Goal: Task Accomplishment & Management: Complete application form

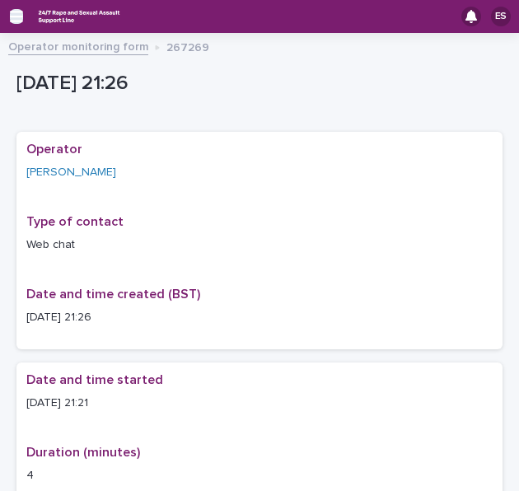
click at [13, 16] on icon "button" at bounding box center [16, 17] width 13 height 12
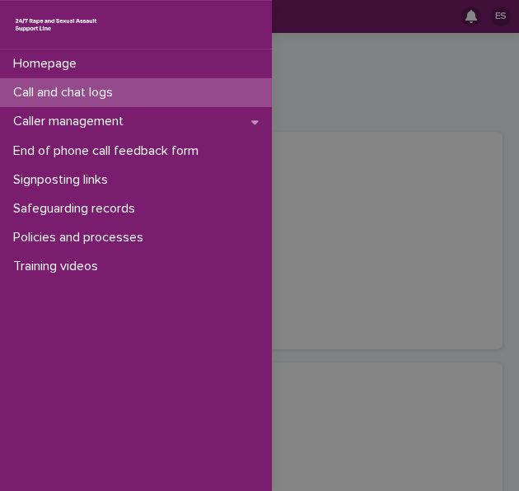
click at [69, 96] on p "Call and chat logs" at bounding box center [66, 93] width 119 height 16
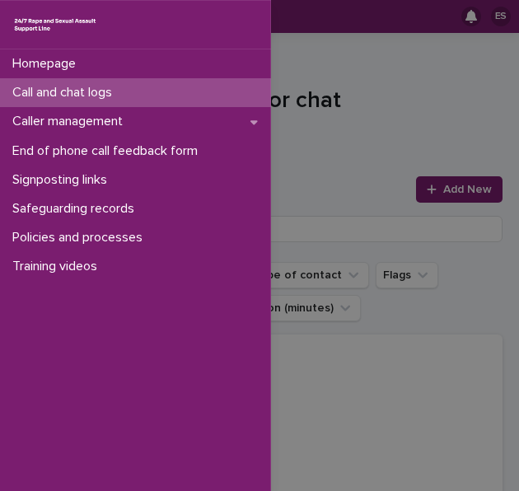
click at [315, 75] on div "Homepage Call and chat logs Caller management End of phone call feedback form S…" at bounding box center [259, 245] width 519 height 491
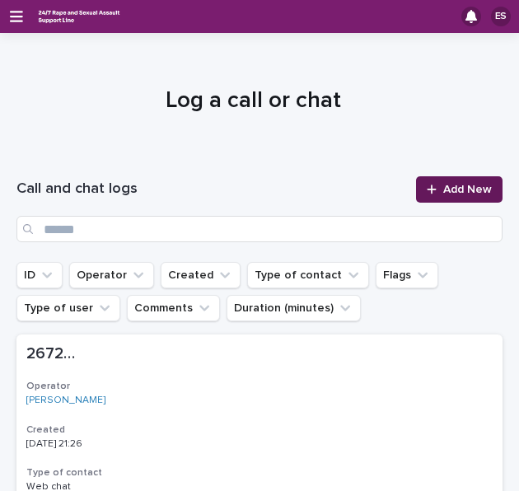
click at [427, 182] on link "Add New" at bounding box center [459, 189] width 86 height 26
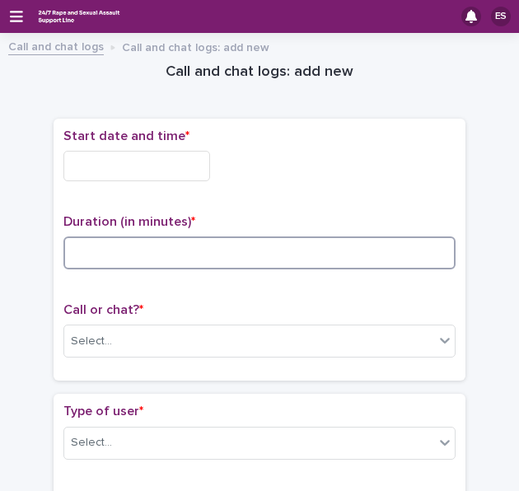
click at [188, 259] on input at bounding box center [259, 252] width 392 height 33
type input "**"
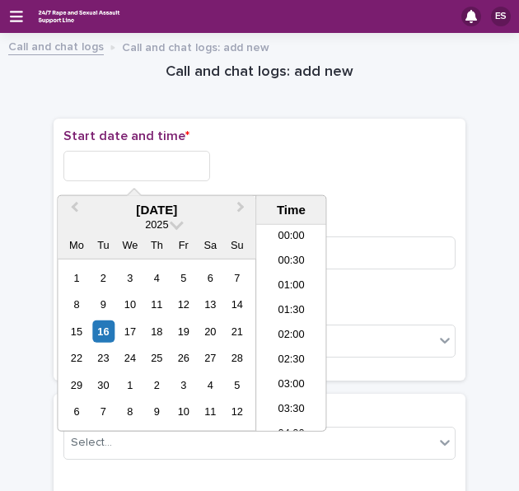
click at [114, 166] on input "text" at bounding box center [136, 166] width 147 height 30
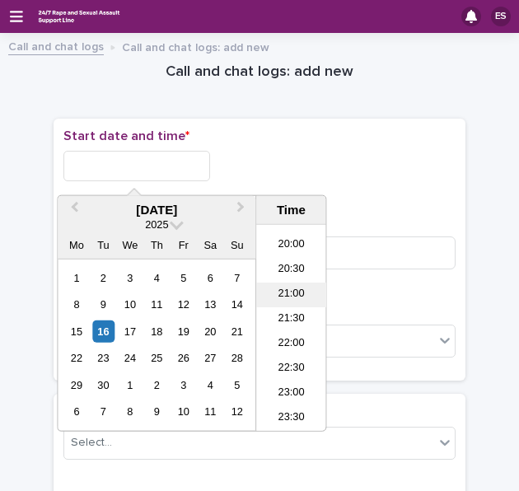
click at [282, 295] on li "21:00" at bounding box center [291, 294] width 70 height 25
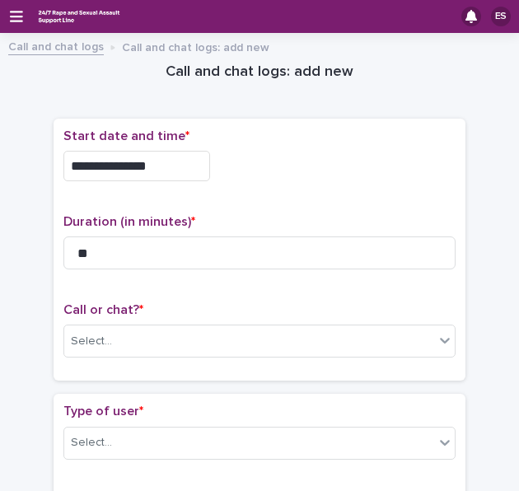
click at [161, 163] on input "**********" at bounding box center [136, 166] width 147 height 30
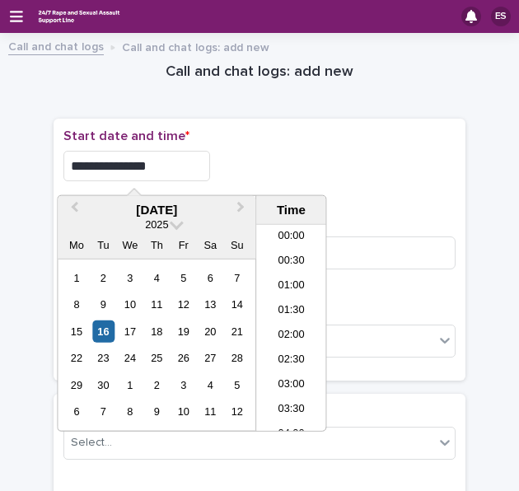
scroll to position [947, 0]
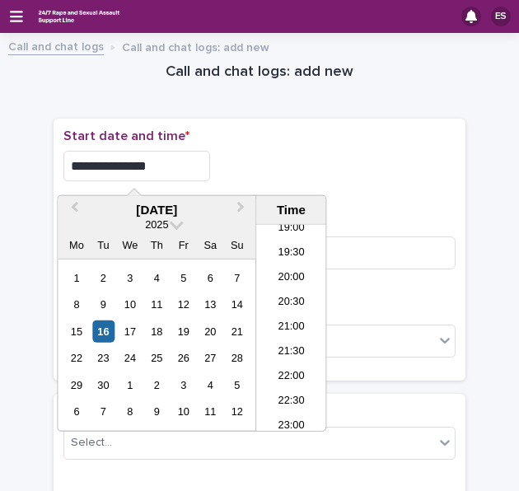
type input "**********"
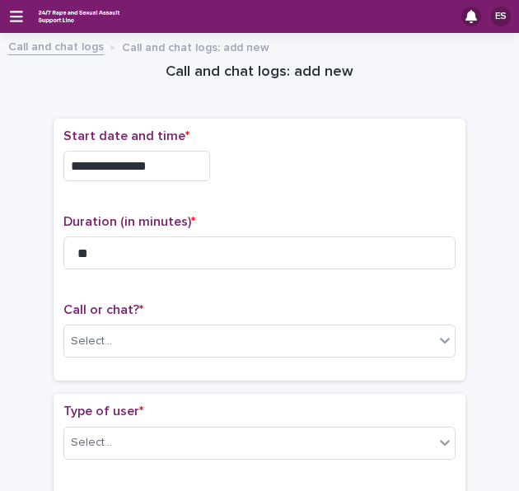
click at [242, 119] on div "**********" at bounding box center [260, 250] width 412 height 263
click at [114, 338] on input "text" at bounding box center [115, 341] width 2 height 16
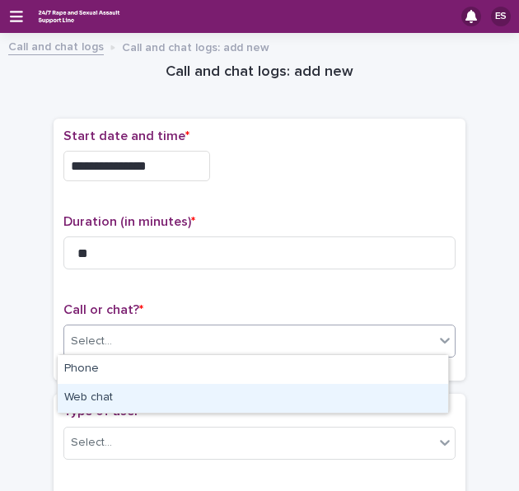
click at [89, 396] on div "Web chat" at bounding box center [253, 398] width 390 height 29
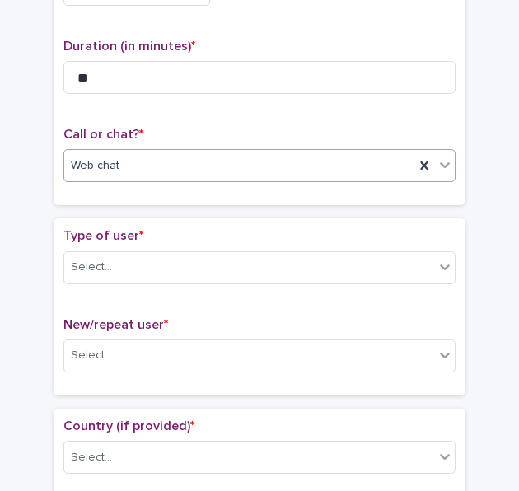
scroll to position [177, 0]
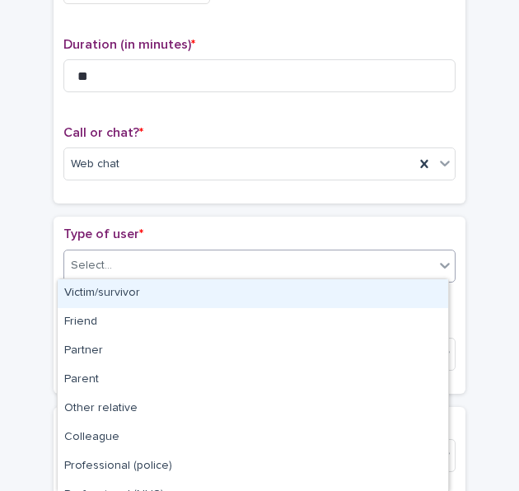
click at [112, 266] on div "Select..." at bounding box center [249, 265] width 370 height 27
click at [136, 296] on div "Victim/survivor" at bounding box center [253, 293] width 390 height 29
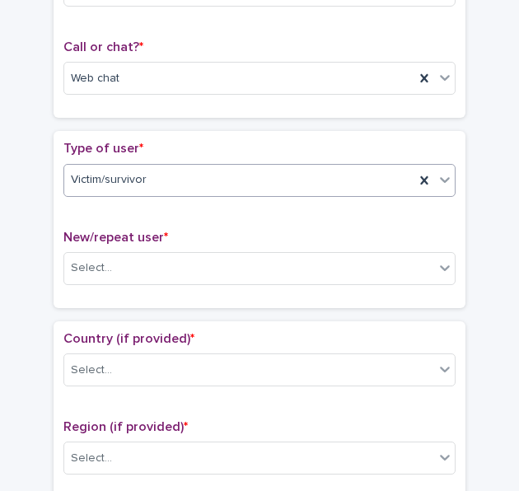
scroll to position [271, 0]
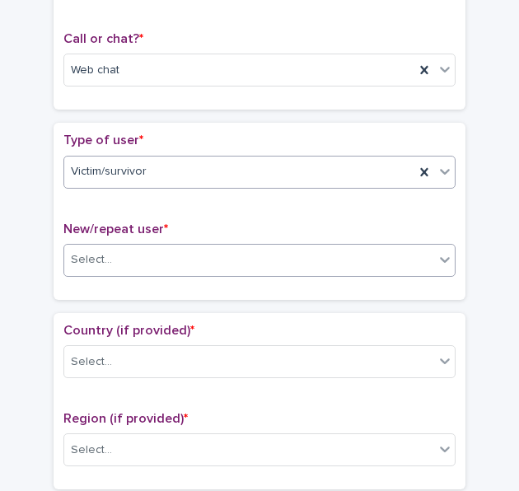
click at [114, 258] on input "text" at bounding box center [115, 259] width 2 height 16
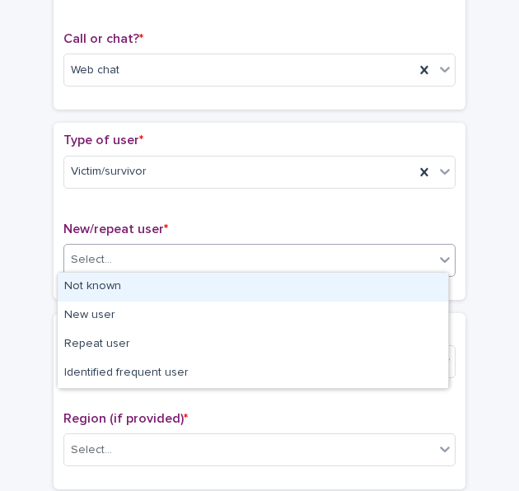
click at [119, 279] on div "Not known" at bounding box center [253, 287] width 390 height 29
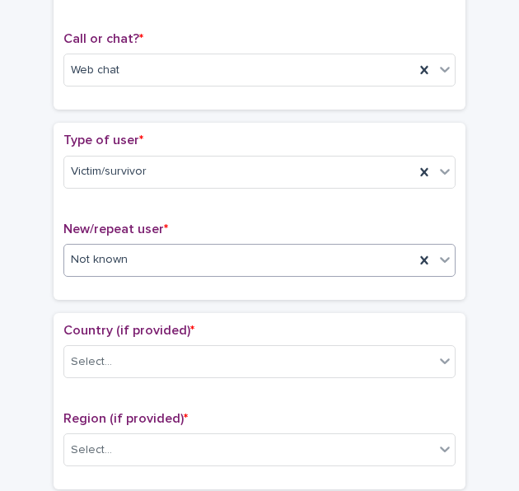
scroll to position [378, 0]
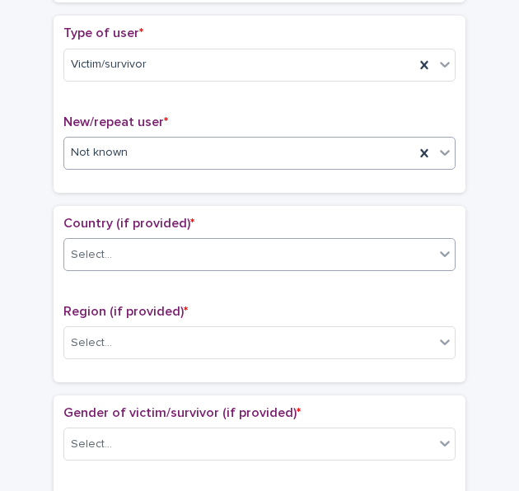
click at [109, 254] on div "Select..." at bounding box center [249, 254] width 370 height 27
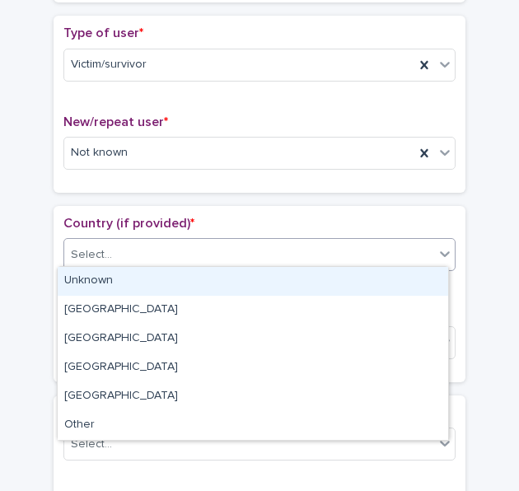
click at [130, 280] on div "Unknown" at bounding box center [253, 281] width 390 height 29
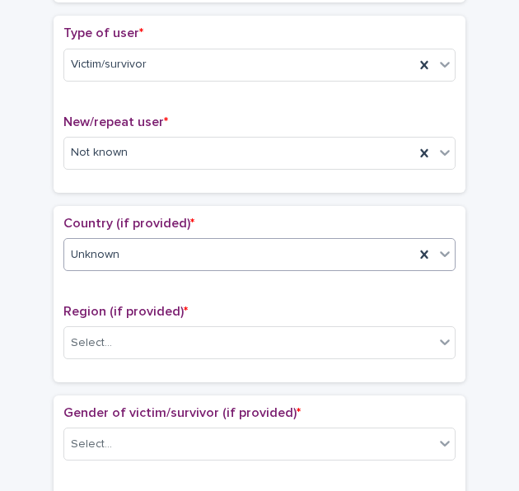
scroll to position [459, 0]
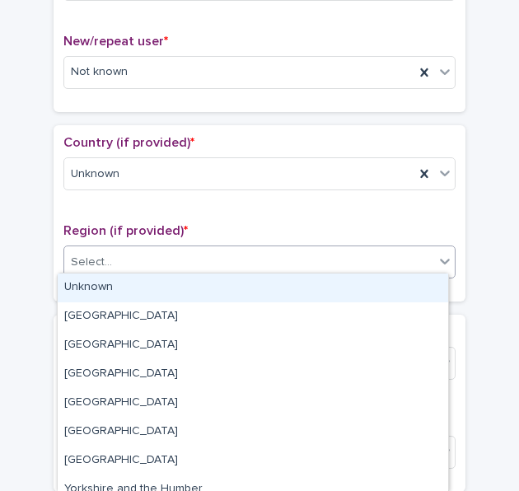
click at [77, 254] on div "Select..." at bounding box center [91, 262] width 41 height 17
click at [110, 276] on div "Unknown" at bounding box center [253, 287] width 390 height 29
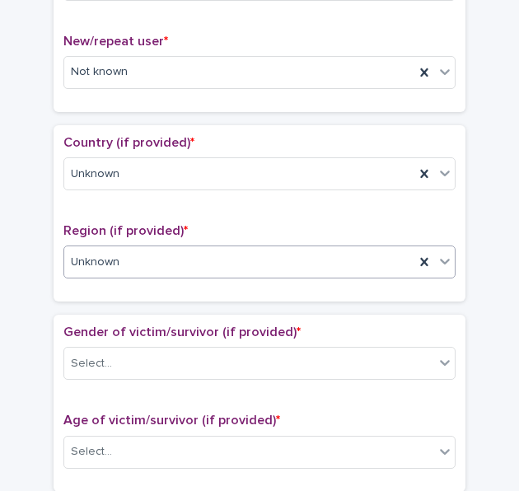
scroll to position [569, 0]
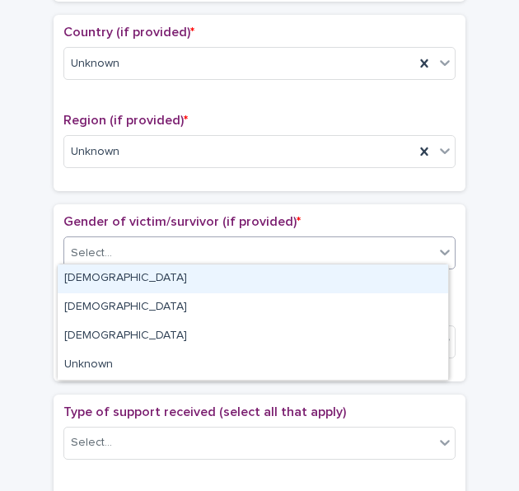
click at [114, 252] on input "text" at bounding box center [115, 253] width 2 height 16
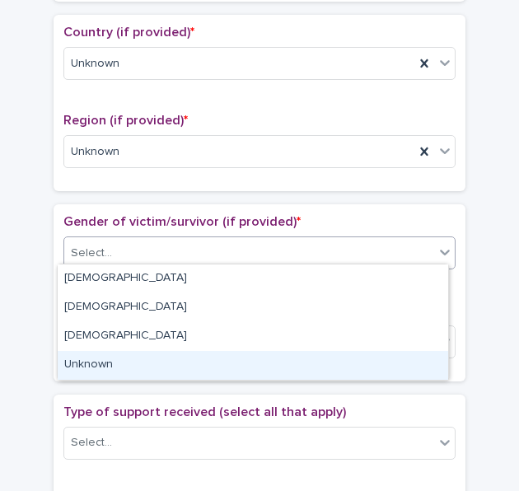
click at [104, 360] on div "Unknown" at bounding box center [253, 365] width 390 height 29
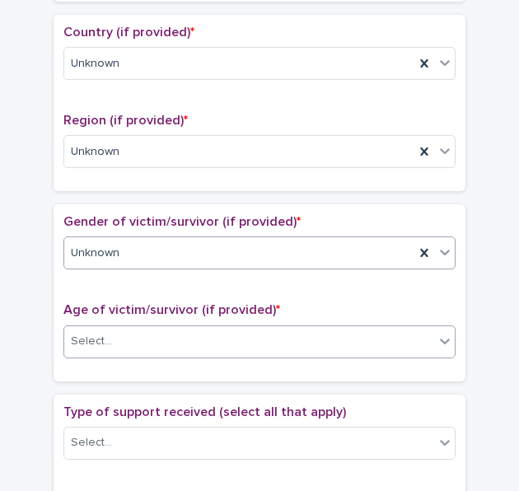
click at [94, 347] on div "Select..." at bounding box center [249, 341] width 370 height 27
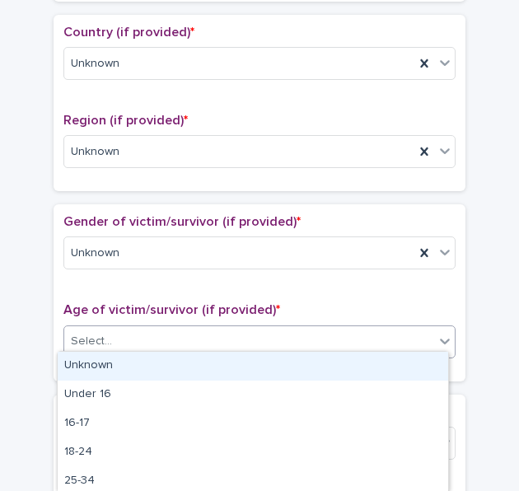
click at [114, 353] on div "Unknown" at bounding box center [253, 366] width 390 height 29
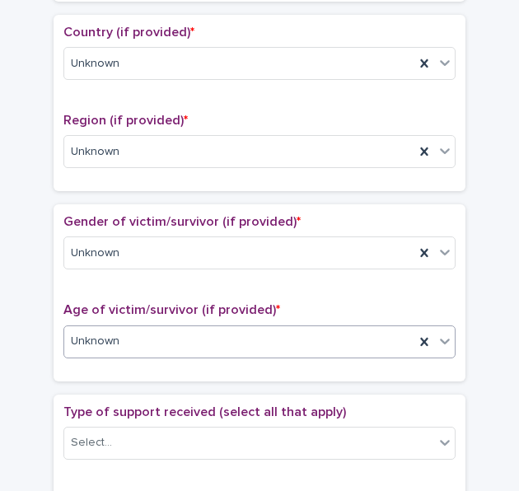
scroll to position [726, 0]
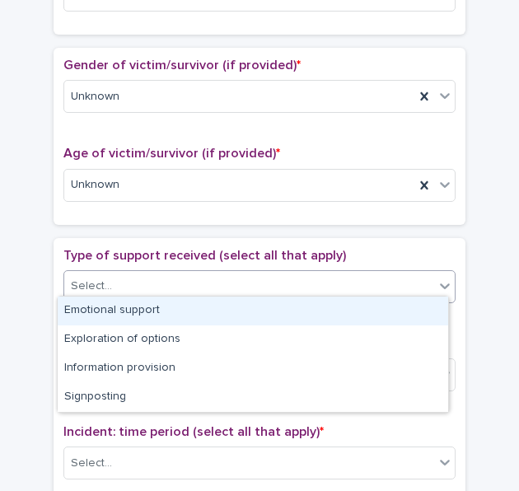
click at [114, 279] on input "text" at bounding box center [115, 286] width 2 height 16
click at [149, 320] on div "Emotional support" at bounding box center [253, 310] width 390 height 29
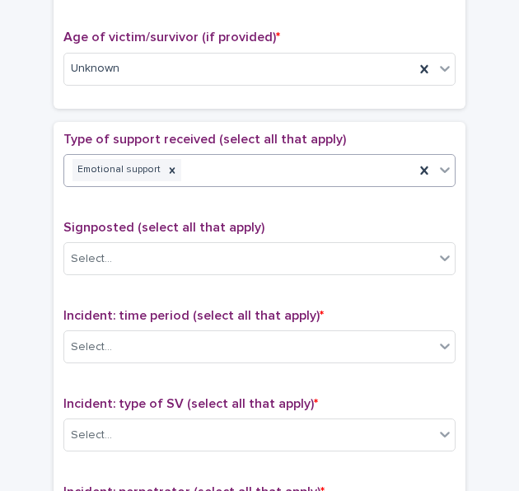
scroll to position [843, 0]
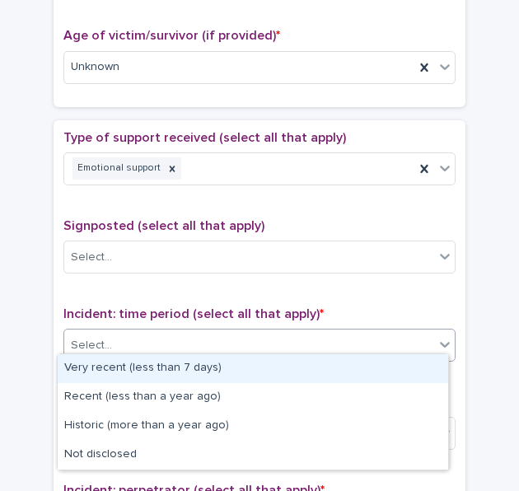
click at [100, 337] on div "Select..." at bounding box center [91, 345] width 41 height 17
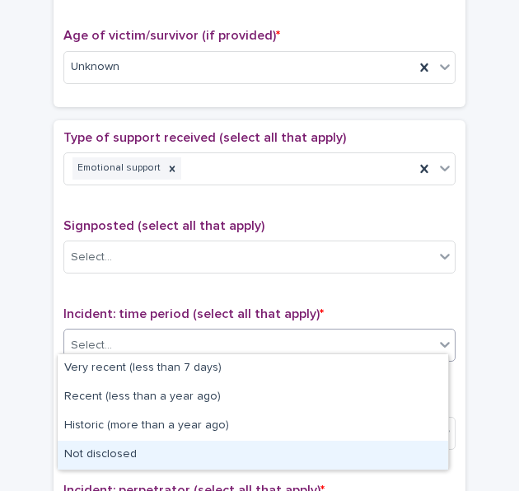
click at [93, 444] on div "Not disclosed" at bounding box center [253, 455] width 390 height 29
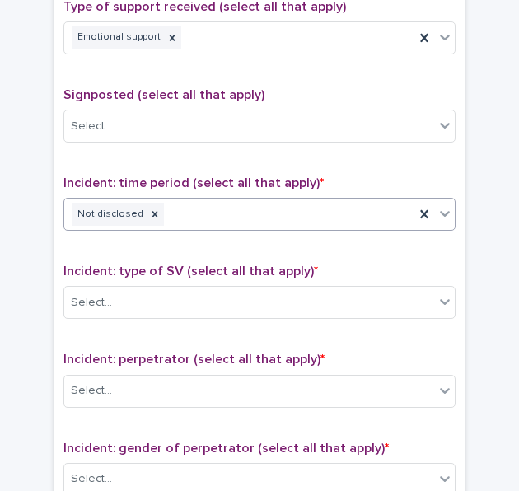
scroll to position [981, 0]
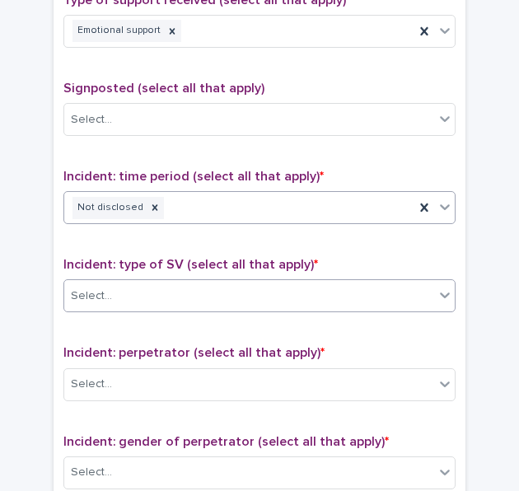
click at [100, 287] on div "Select..." at bounding box center [91, 295] width 41 height 17
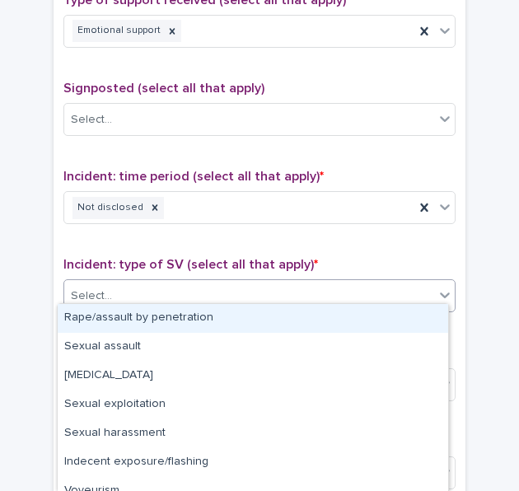
click at [133, 324] on div "Rape/assault by penetration" at bounding box center [253, 318] width 390 height 29
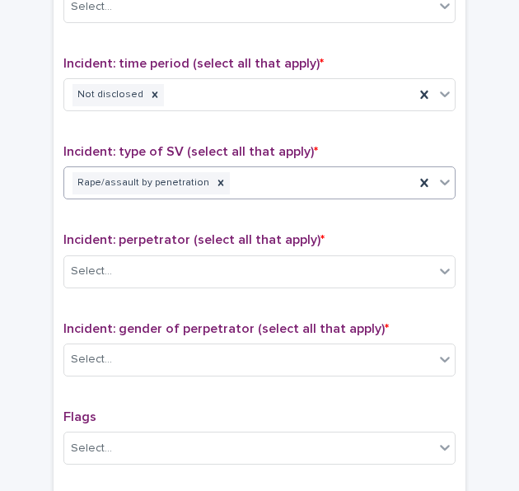
scroll to position [1094, 0]
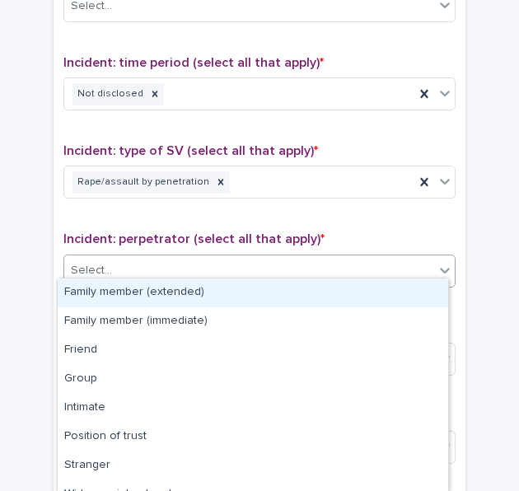
click at [104, 265] on div "Select..." at bounding box center [249, 270] width 370 height 27
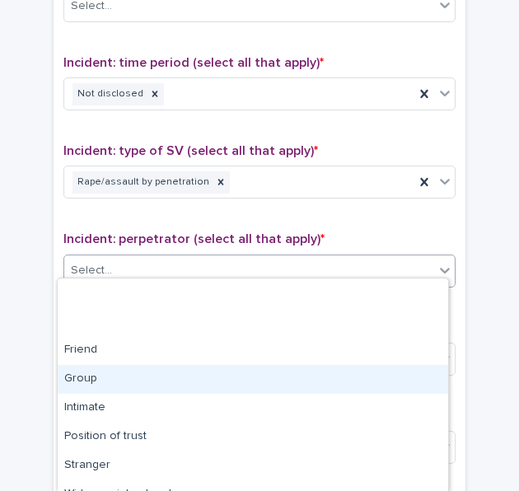
scroll to position [104, 0]
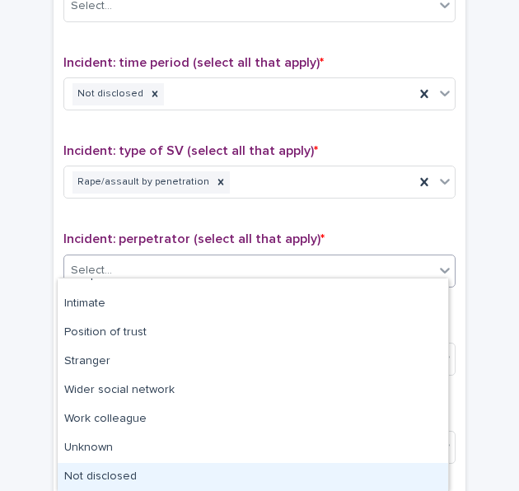
click at [108, 470] on div "Not disclosed" at bounding box center [253, 477] width 390 height 29
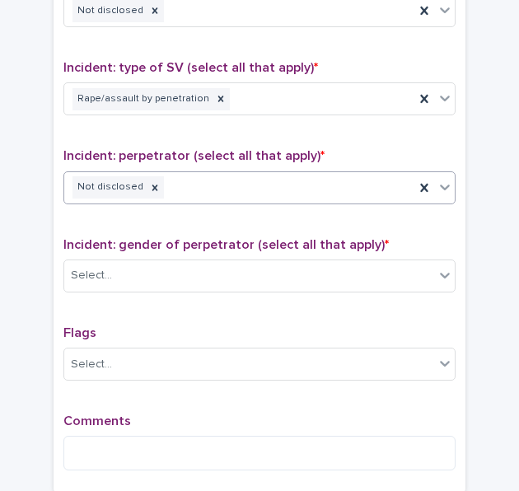
scroll to position [1185, 0]
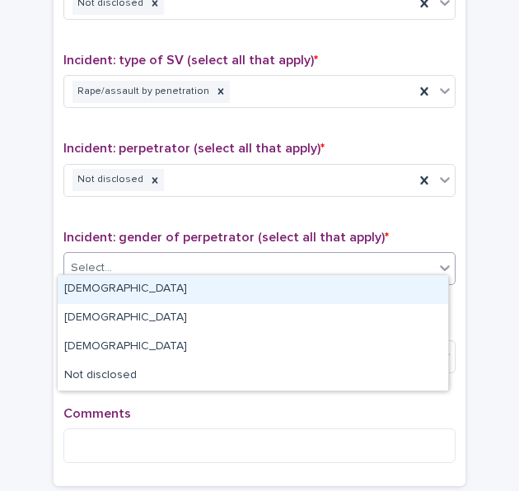
click at [115, 254] on div "Select..." at bounding box center [249, 267] width 370 height 27
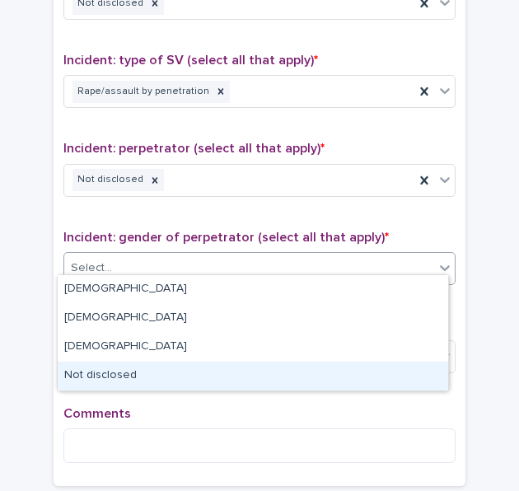
click at [104, 376] on div "Not disclosed" at bounding box center [253, 376] width 390 height 29
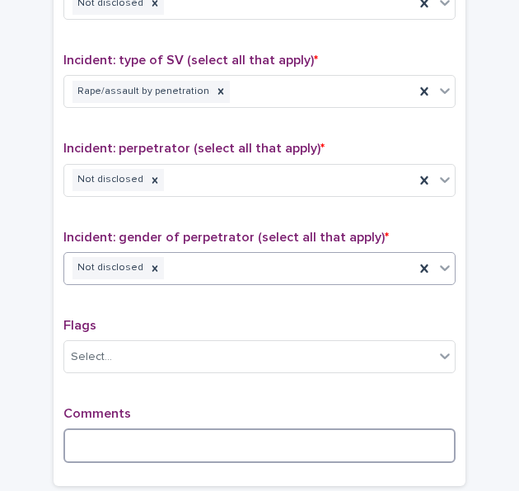
click at [135, 429] on textarea at bounding box center [259, 445] width 392 height 35
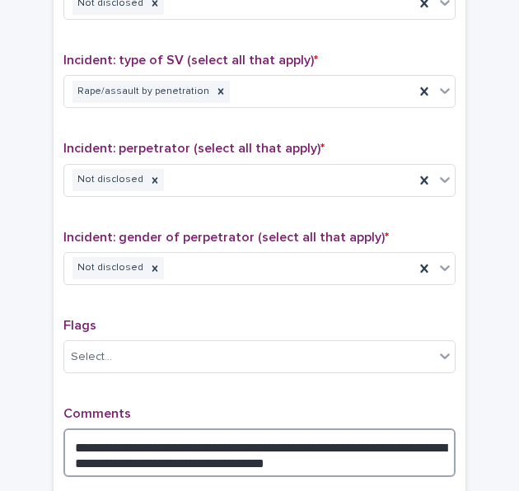
scroll to position [1298, 0]
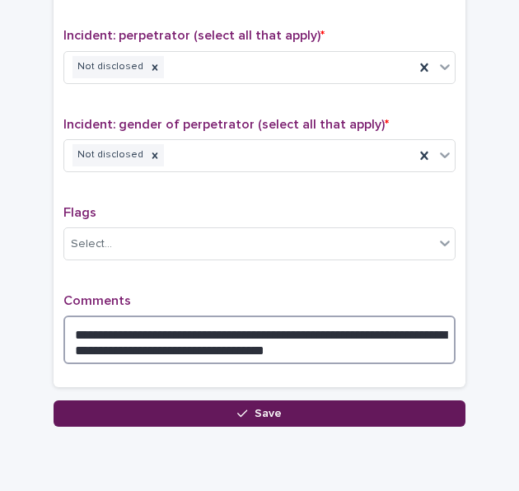
type textarea "**********"
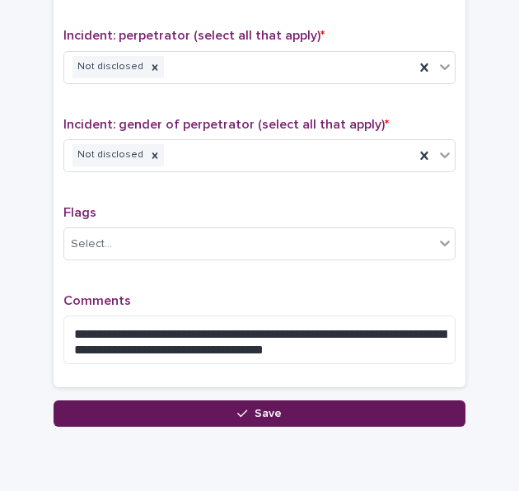
click at [137, 413] on button "Save" at bounding box center [260, 413] width 412 height 26
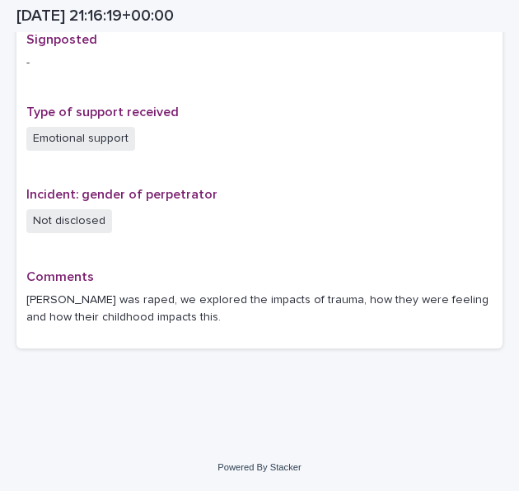
scroll to position [1107, 0]
